Goal: Task Accomplishment & Management: Complete application form

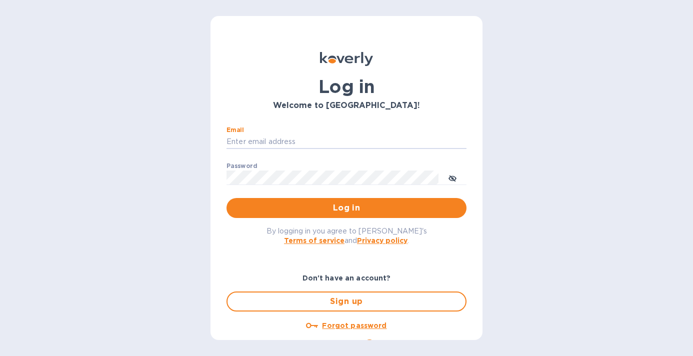
type input "[PERSON_NAME][EMAIL_ADDRESS][DOMAIN_NAME]"
click at [344, 208] on button "Log in" at bounding box center [346, 208] width 240 height 20
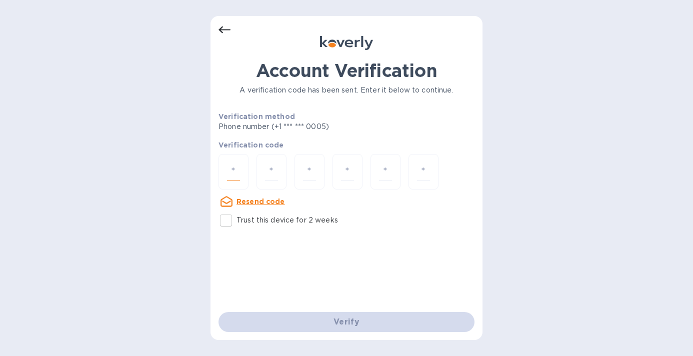
click at [239, 169] on input "number" at bounding box center [233, 171] width 13 height 18
type input "6"
type input "5"
type input "6"
type input "4"
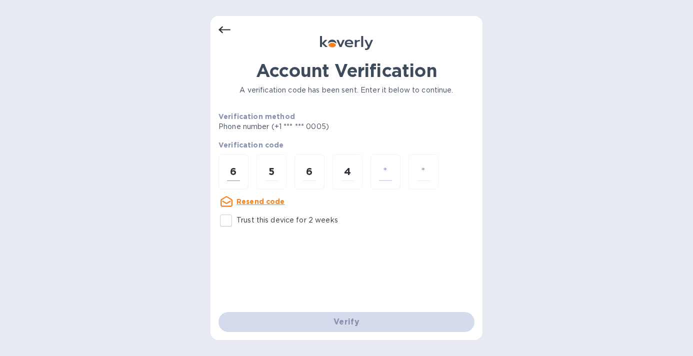
type input "9"
type input "8"
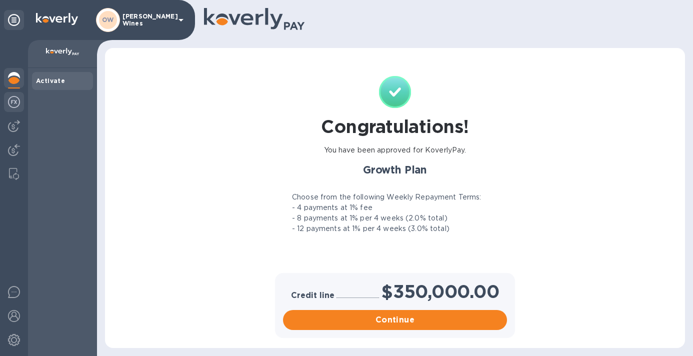
click at [12, 100] on img at bounding box center [14, 102] width 12 height 12
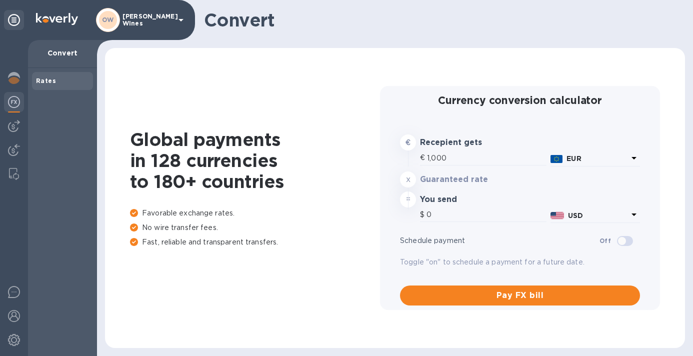
type input "1,176.5"
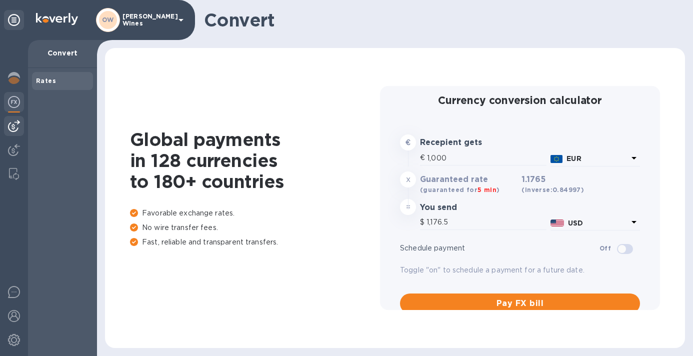
click at [13, 126] on img at bounding box center [14, 126] width 12 height 12
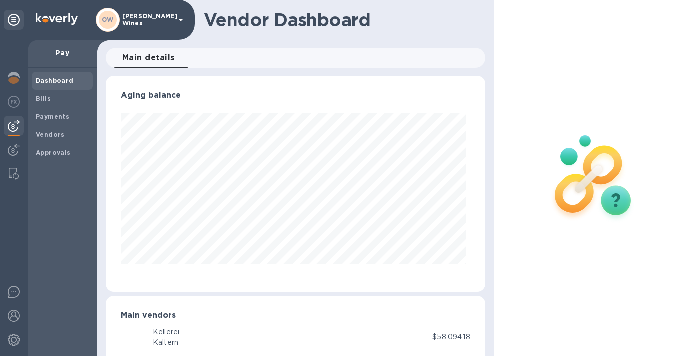
scroll to position [216, 375]
click at [52, 134] on b "Vendors" at bounding box center [50, 134] width 29 height 7
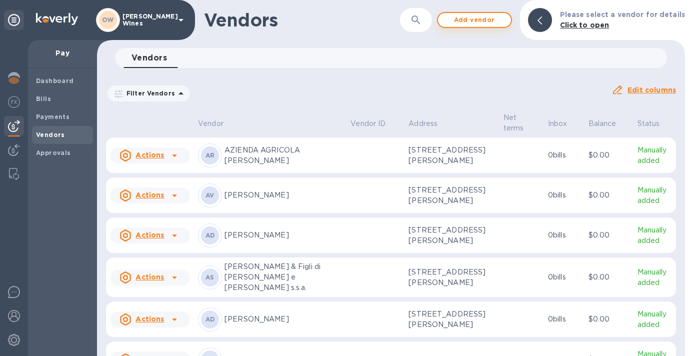
click at [498, 19] on span "Add vendor" at bounding box center [474, 20] width 57 height 12
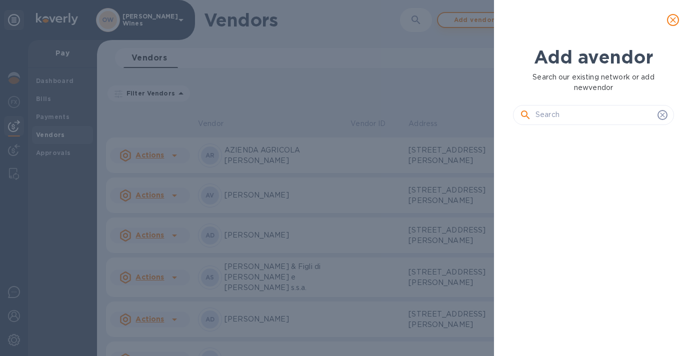
scroll to position [8, 4]
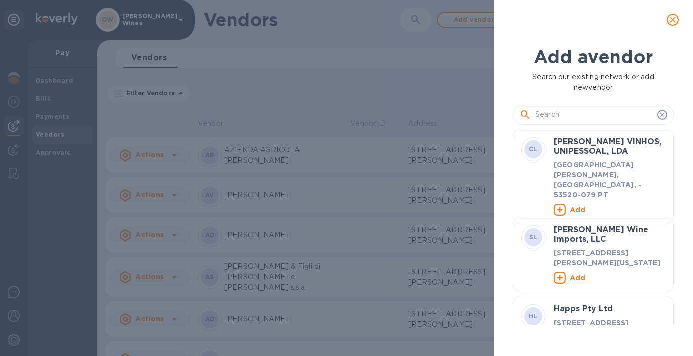
click at [560, 116] on input "text" at bounding box center [594, 114] width 118 height 15
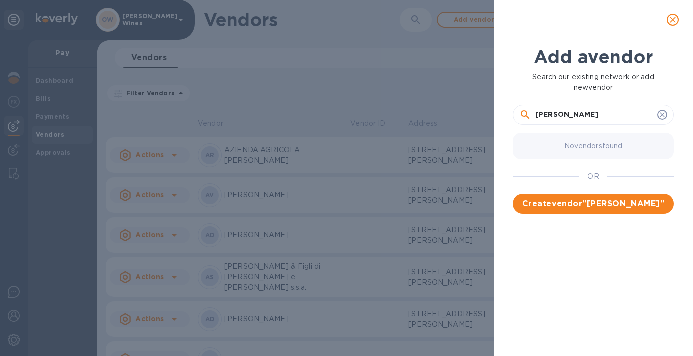
scroll to position [0, 0]
click at [569, 113] on input "[PERSON_NAME]" at bounding box center [594, 114] width 118 height 15
type input "[PERSON_NAME]"
click at [595, 202] on span "Create vendor " [PERSON_NAME] "" at bounding box center [593, 204] width 145 height 12
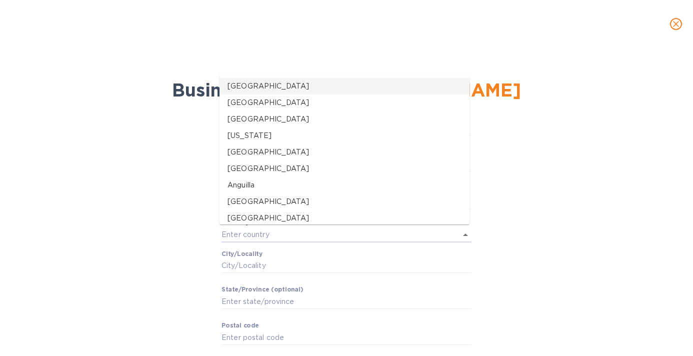
click at [255, 91] on li "[GEOGRAPHIC_DATA]" at bounding box center [344, 86] width 250 height 16
type input "[GEOGRAPHIC_DATA]"
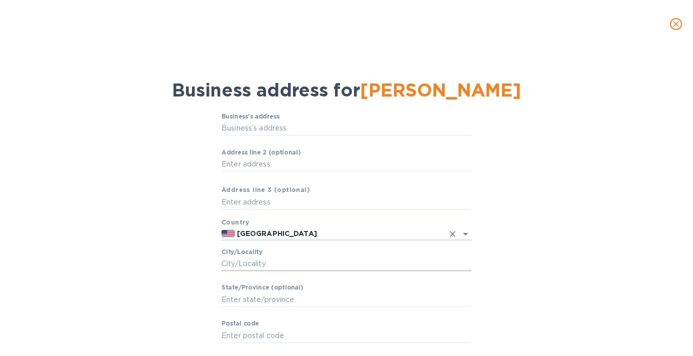
click at [251, 260] on input "Сity/Locаlity" at bounding box center [346, 263] width 250 height 15
type input "[US_STATE]"
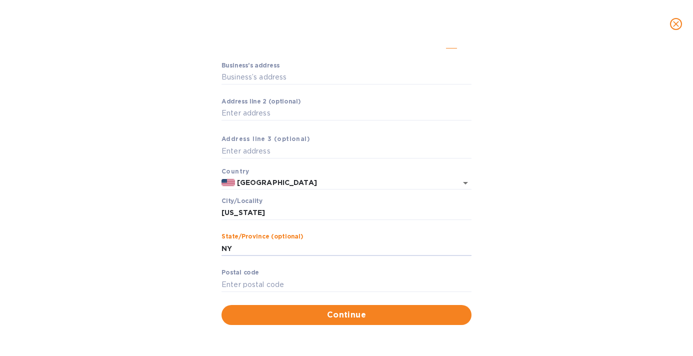
scroll to position [50, 0]
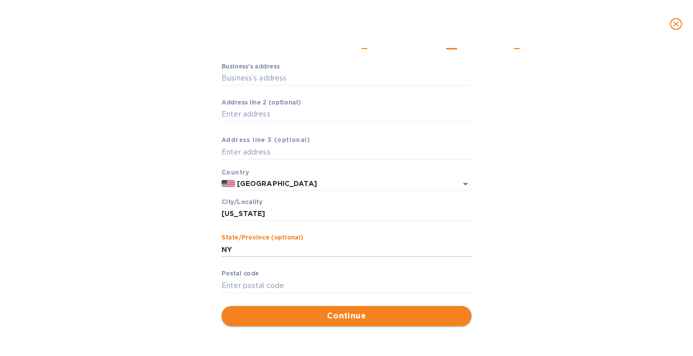
type input "NY"
click at [318, 318] on span "Continue" at bounding box center [346, 316] width 234 height 12
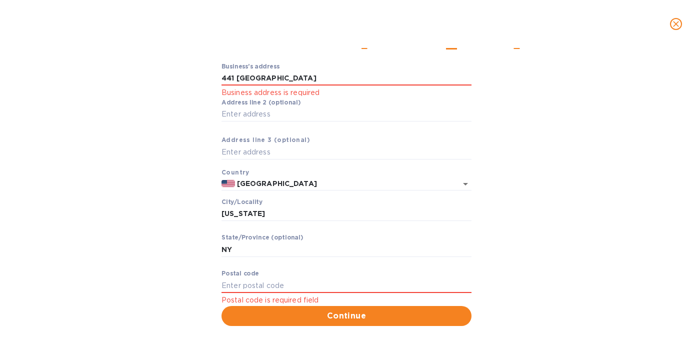
type input "[STREET_ADDRESS]"
type input "11238"
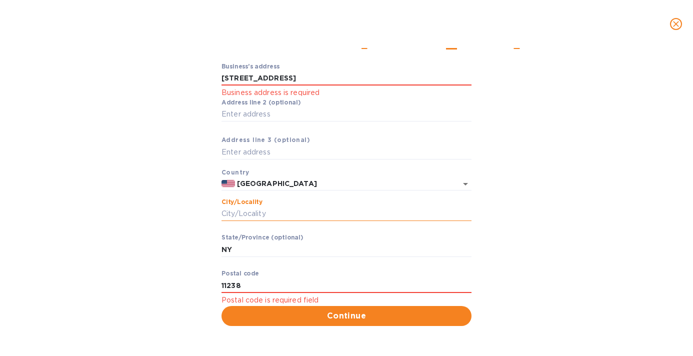
click at [306, 212] on input "Сity/Locаlity" at bounding box center [346, 213] width 250 height 15
type input "[GEOGRAPHIC_DATA]"
click at [357, 324] on button "Continue" at bounding box center [346, 316] width 250 height 20
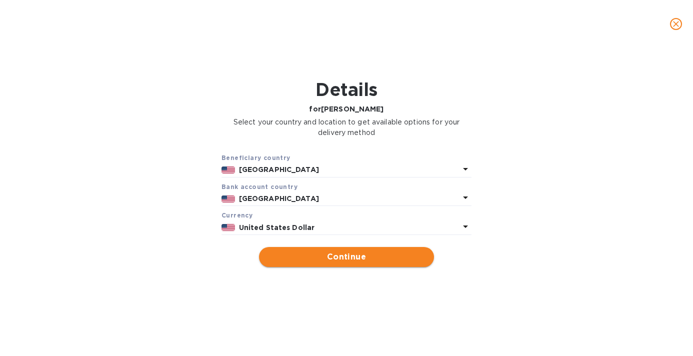
click at [368, 254] on span "Continue" at bounding box center [346, 257] width 159 height 12
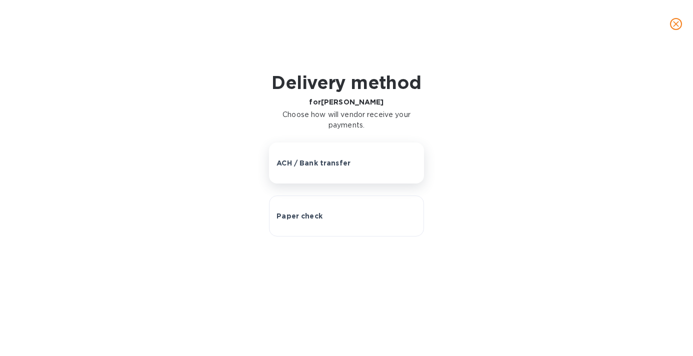
click at [355, 172] on button "ACH / Bank transfer" at bounding box center [346, 162] width 155 height 41
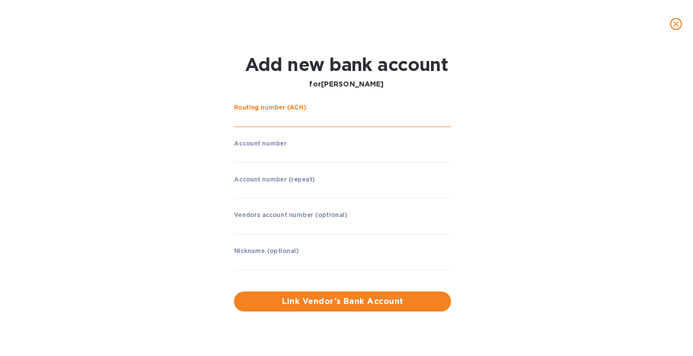
click at [311, 122] on input "string" at bounding box center [342, 119] width 217 height 15
paste input "026003379"
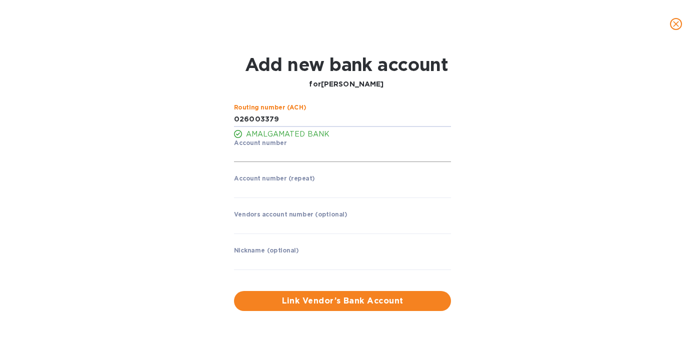
type input "026003379"
click at [302, 155] on input "string" at bounding box center [342, 154] width 217 height 15
click at [267, 157] on input "string" at bounding box center [342, 154] width 217 height 15
type input "200146564"
click at [265, 190] on input "string" at bounding box center [342, 190] width 217 height 15
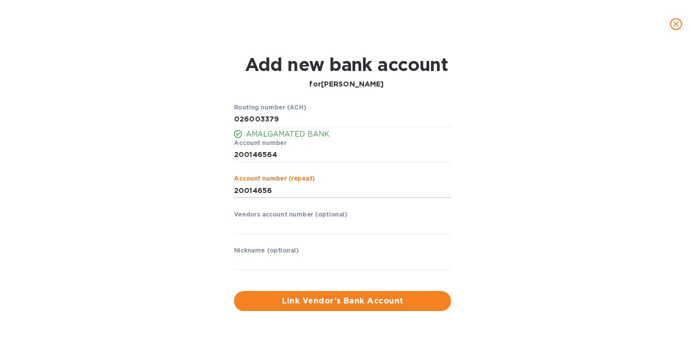
type input "200146564"
click at [317, 303] on span "Link Vendor’s Bank Account" at bounding box center [342, 301] width 201 height 12
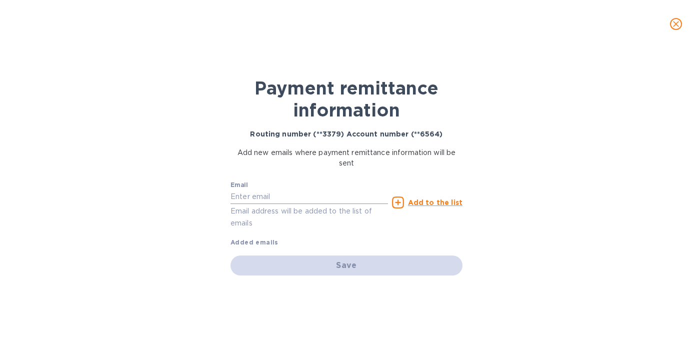
click at [264, 199] on input "text" at bounding box center [308, 196] width 157 height 15
paste input "[EMAIL_ADDRESS][DOMAIN_NAME]"
type input "[EMAIL_ADDRESS][DOMAIN_NAME]"
click at [342, 266] on div "Save" at bounding box center [346, 265] width 232 height 20
click at [400, 203] on icon at bounding box center [398, 202] width 12 height 12
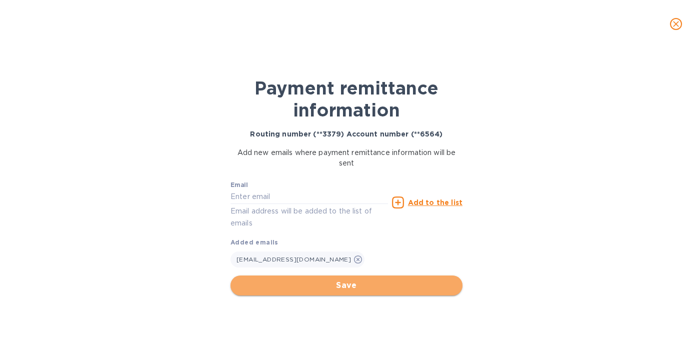
click at [345, 285] on span "Save" at bounding box center [346, 285] width 216 height 12
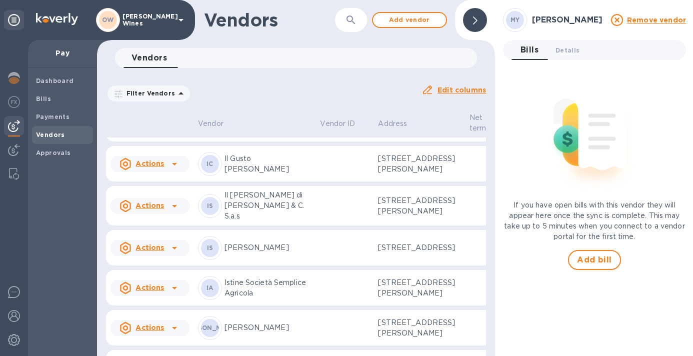
scroll to position [4037, 0]
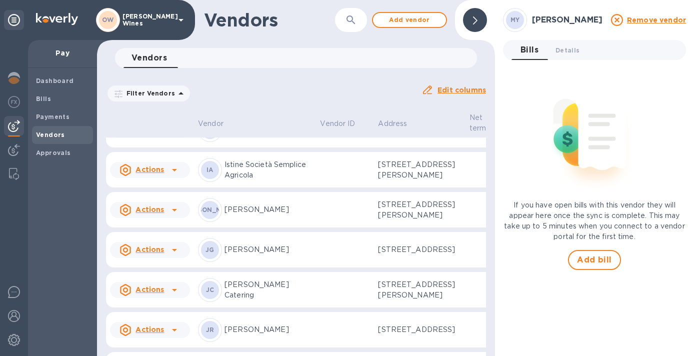
click at [349, 26] on button "button" at bounding box center [351, 20] width 24 height 24
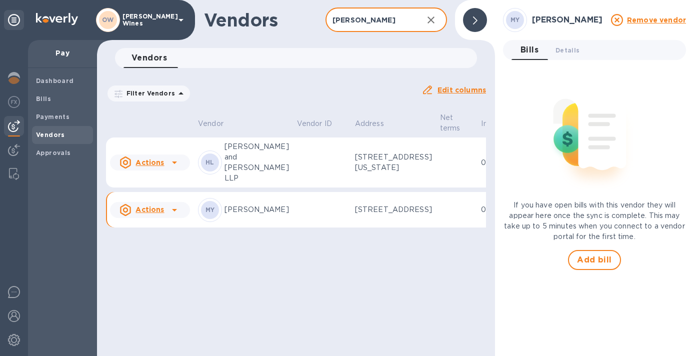
type input "[PERSON_NAME]"
click at [248, 208] on p "[PERSON_NAME]" at bounding box center [256, 209] width 64 height 10
click at [355, 204] on p "[STREET_ADDRESS]" at bounding box center [393, 209] width 77 height 10
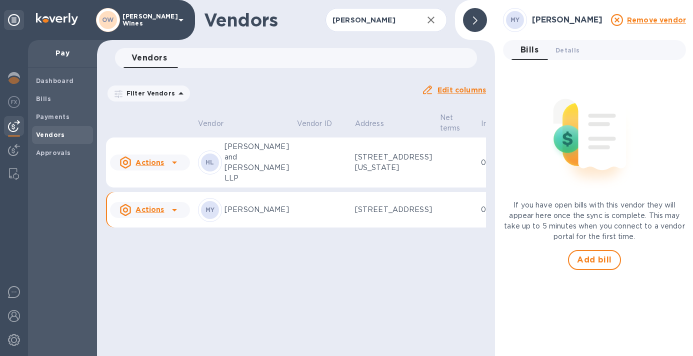
click at [173, 215] on icon at bounding box center [174, 210] width 12 height 12
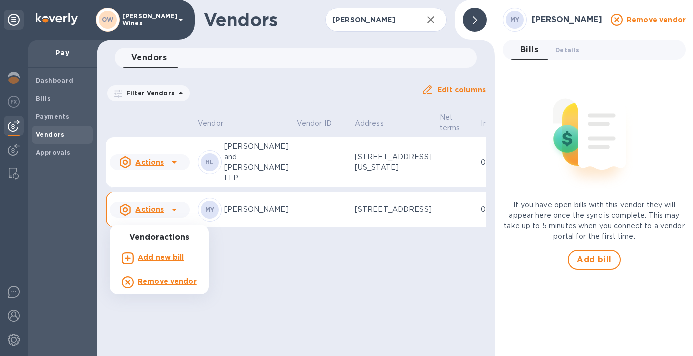
click at [142, 217] on div at bounding box center [346, 178] width 693 height 356
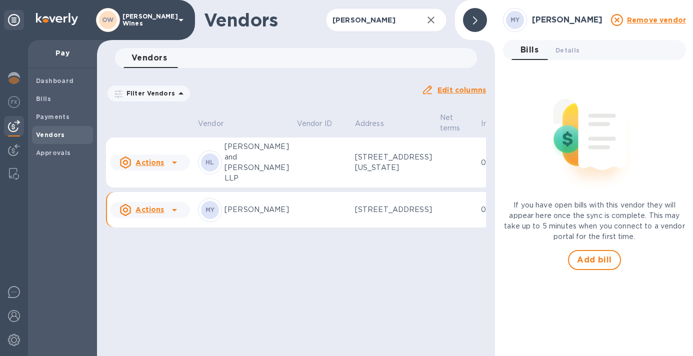
click at [142, 217] on div "Vendor actions Add new bill Remove vendor" at bounding box center [346, 178] width 693 height 356
click at [241, 215] on p "[PERSON_NAME]" at bounding box center [256, 209] width 64 height 10
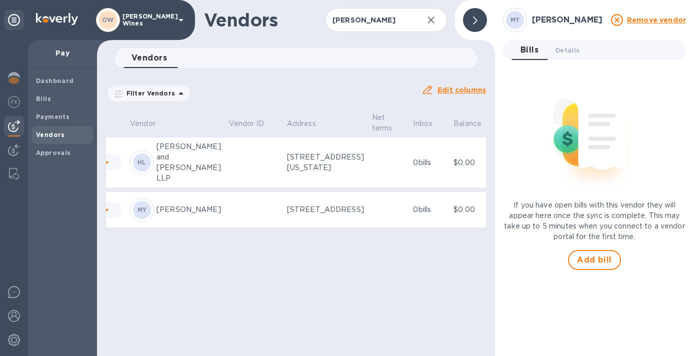
click at [502, 220] on p "Manually added" at bounding box center [516, 209] width 29 height 21
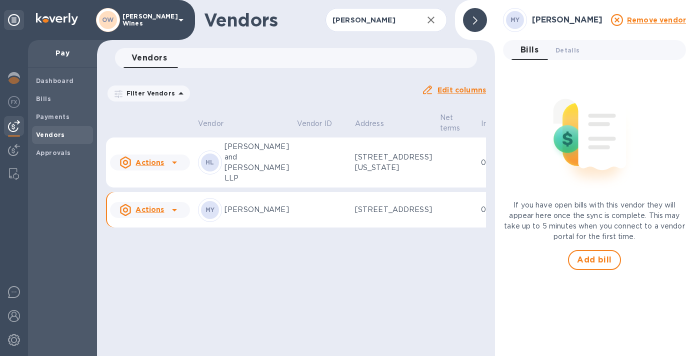
click at [477, 89] on u "Edit columns" at bounding box center [461, 90] width 48 height 8
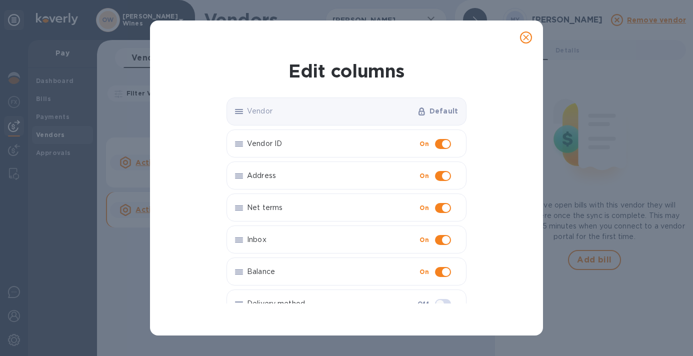
click at [526, 35] on icon "close" at bounding box center [526, 37] width 10 height 10
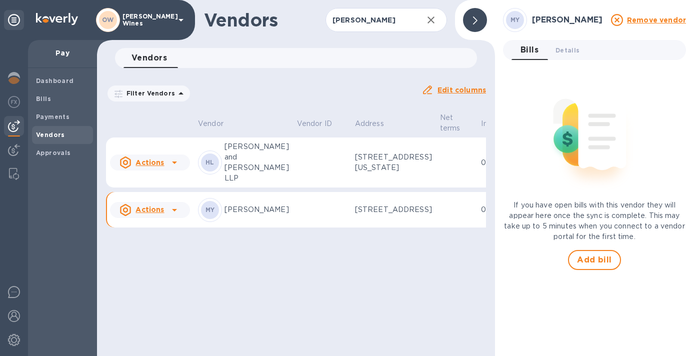
click at [355, 214] on p "[STREET_ADDRESS]" at bounding box center [393, 209] width 77 height 10
click at [226, 215] on p "[PERSON_NAME]" at bounding box center [256, 209] width 64 height 10
click at [172, 216] on icon at bounding box center [174, 210] width 12 height 12
